Goal: Information Seeking & Learning: Learn about a topic

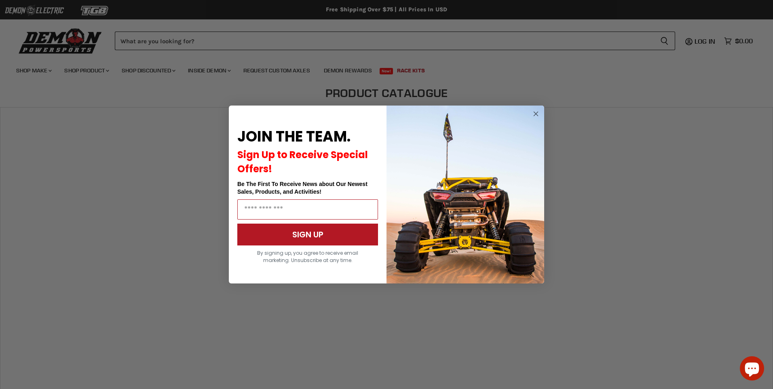
click at [538, 112] on circle "Close dialog" at bounding box center [536, 114] width 10 height 10
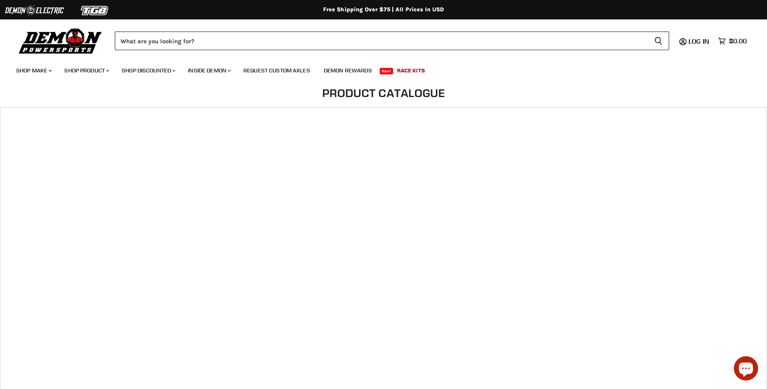
click at [386, 93] on h1 "Product Catalogue" at bounding box center [383, 93] width 243 height 13
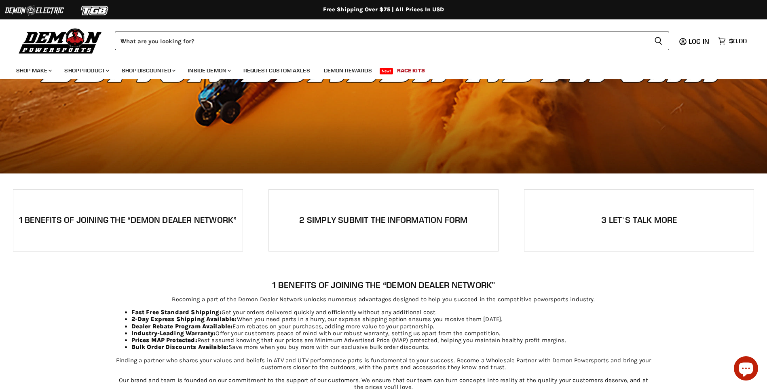
scroll to position [121, 0]
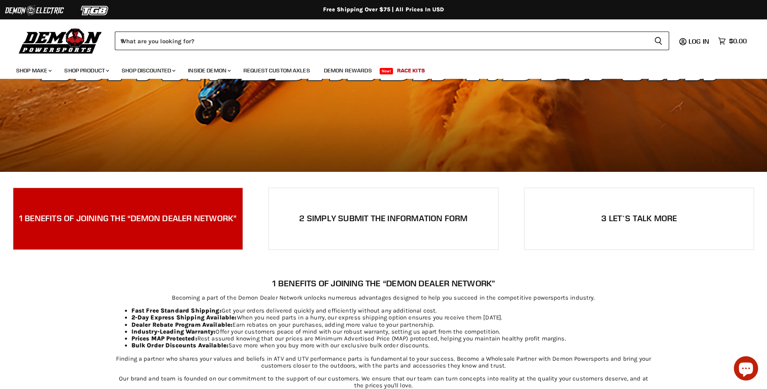
click at [148, 225] on div "1 Benefits of joining the “Demon Dealer Network”" at bounding box center [127, 218] width 229 height 23
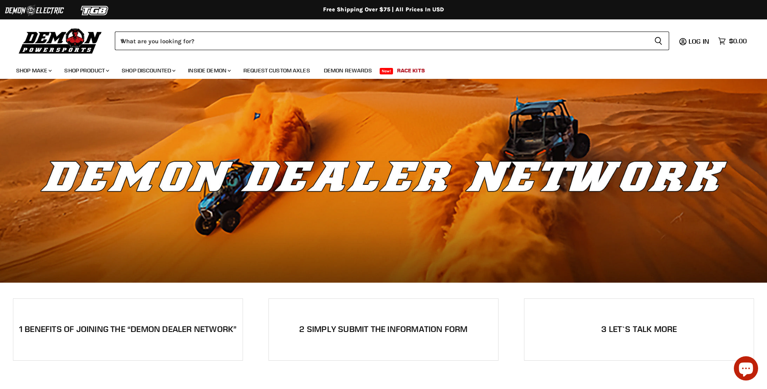
scroll to position [0, 0]
